Goal: Task Accomplishment & Management: Manage account settings

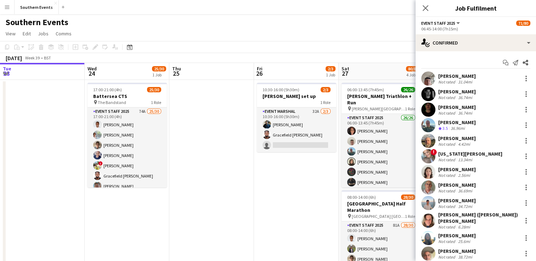
scroll to position [1075, 0]
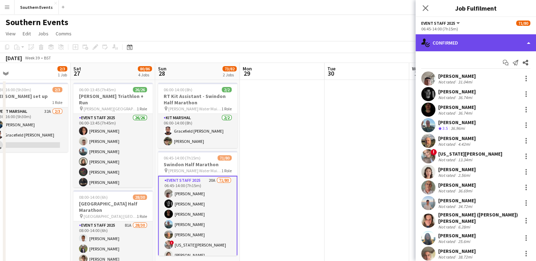
click at [463, 38] on div "single-neutral-actions-check-2 Confirmed" at bounding box center [475, 42] width 120 height 17
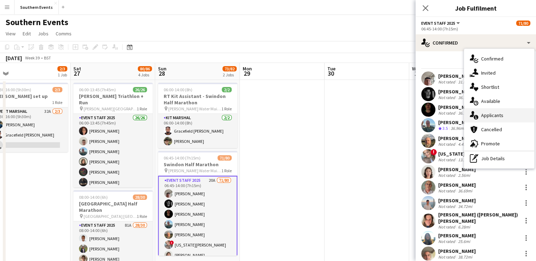
click at [488, 119] on div "single-neutral-actions-information Applicants" at bounding box center [499, 115] width 70 height 14
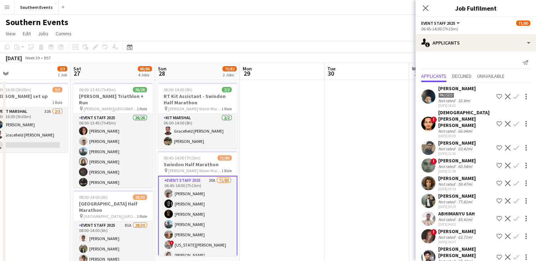
scroll to position [204, 0]
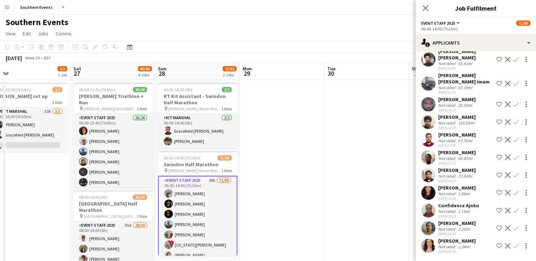
click at [513, 190] on app-icon "Confirm" at bounding box center [516, 193] width 6 height 6
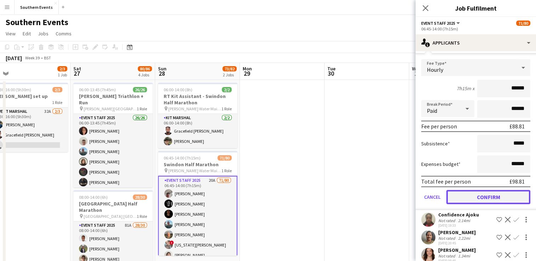
click at [477, 200] on button "Confirm" at bounding box center [488, 197] width 84 height 14
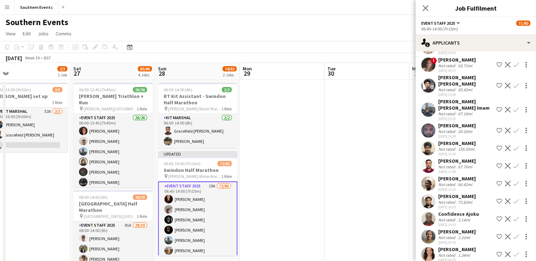
click at [513, 219] on app-icon "Confirm" at bounding box center [516, 219] width 6 height 6
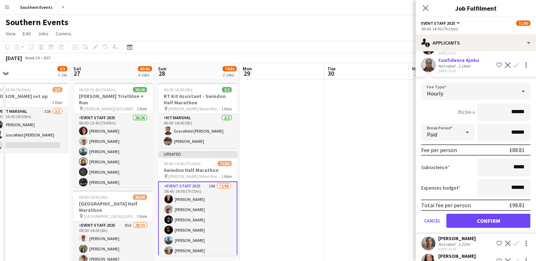
scroll to position [340, 0]
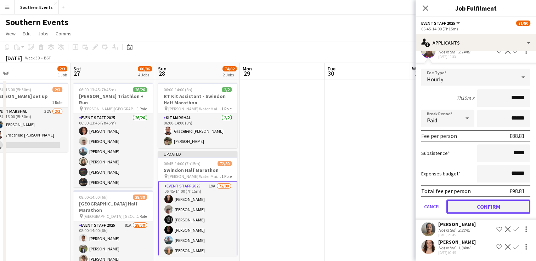
click at [465, 206] on button "Confirm" at bounding box center [488, 207] width 84 height 14
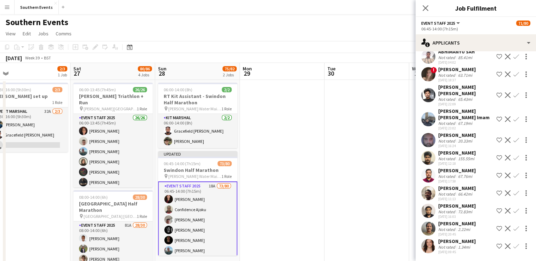
click at [513, 228] on app-icon "Confirm" at bounding box center [516, 229] width 6 height 6
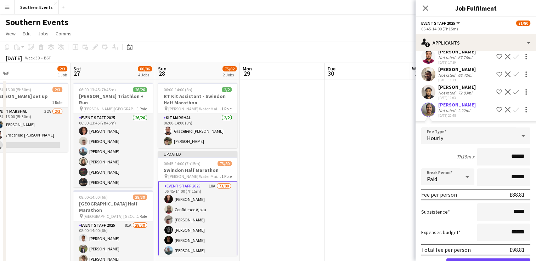
scroll to position [322, 0]
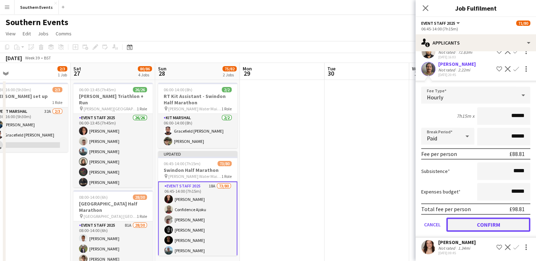
click at [466, 224] on button "Confirm" at bounding box center [488, 225] width 84 height 14
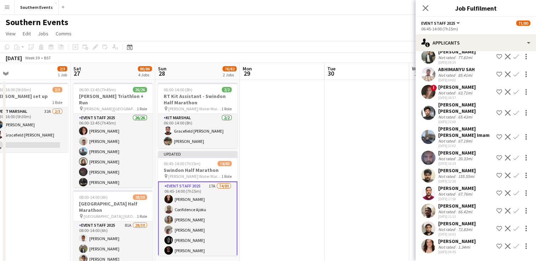
click at [513, 248] on app-icon "Confirm" at bounding box center [516, 247] width 6 height 6
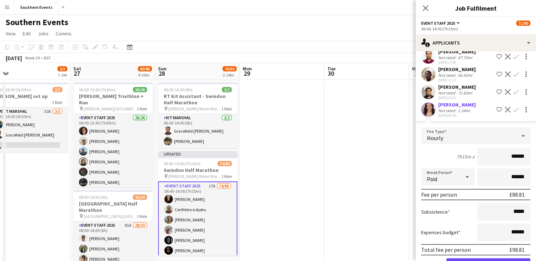
scroll to position [304, 0]
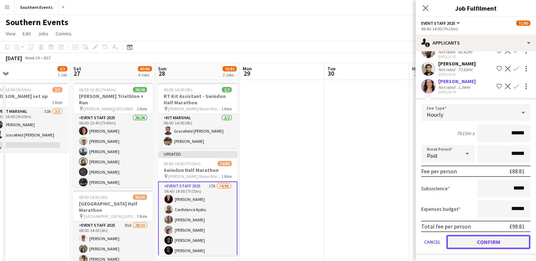
click at [475, 239] on button "Confirm" at bounding box center [488, 242] width 84 height 14
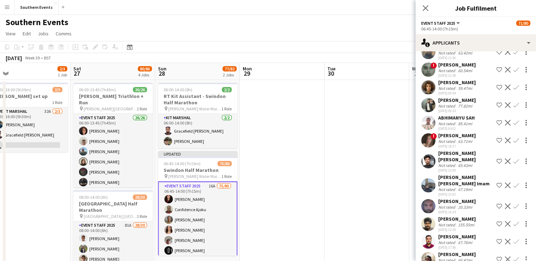
scroll to position [0, 0]
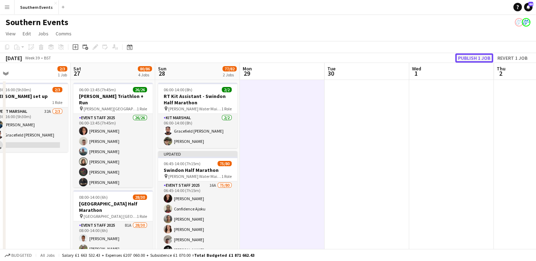
click at [471, 57] on button "Publish 1 job" at bounding box center [474, 57] width 38 height 9
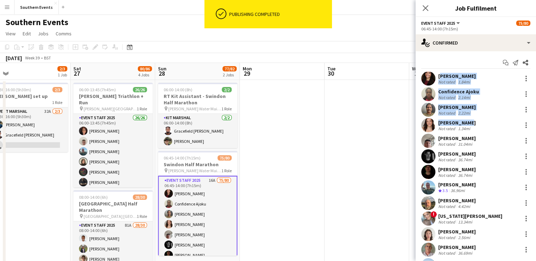
drag, startPoint x: 438, startPoint y: 75, endPoint x: 470, endPoint y: 121, distance: 56.7
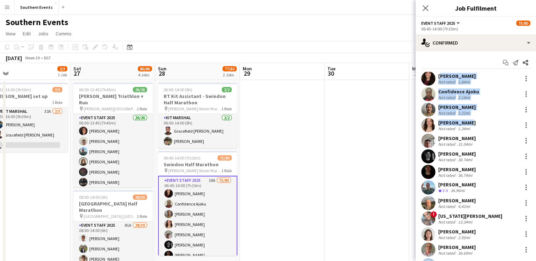
copy div "[PERSON_NAME] Not rated 1.84mi Confidence Ajoku Not rated 2.14mi [PERSON_NAME] …"
